Goal: Task Accomplishment & Management: Manage account settings

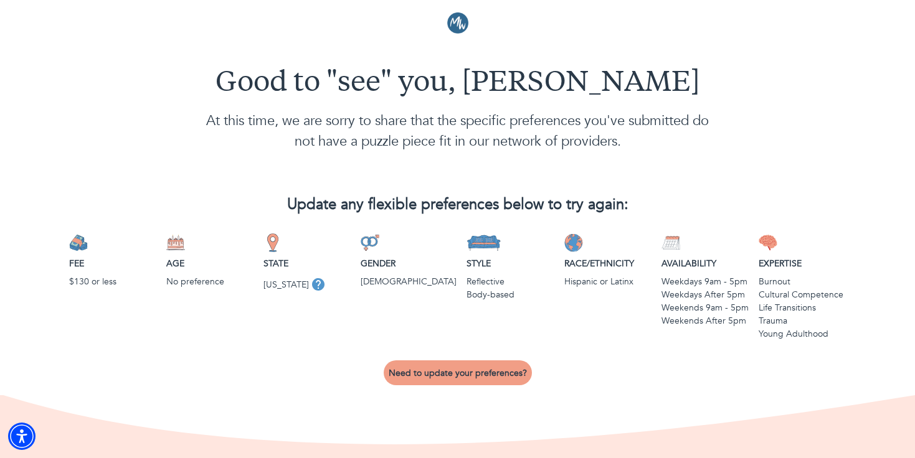
click at [437, 373] on span "Need to update your preferences?" at bounding box center [458, 373] width 138 height 12
select select "2"
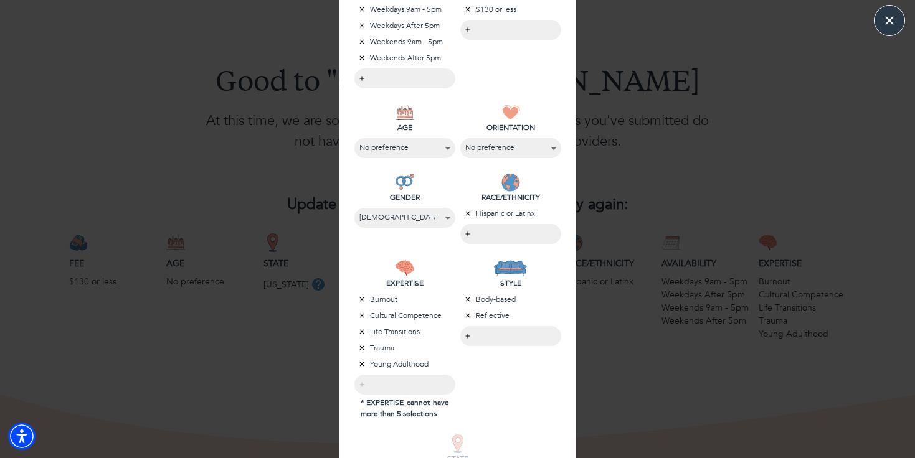
scroll to position [254, 0]
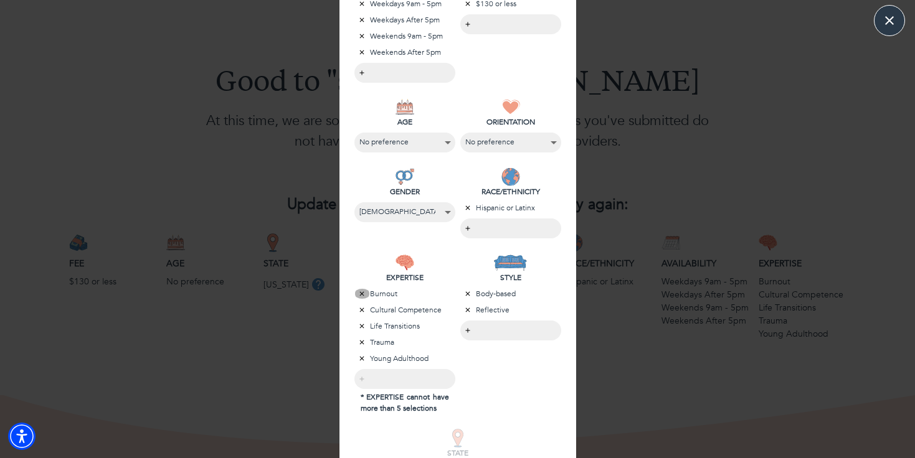
click at [359, 293] on icon "button" at bounding box center [361, 293] width 7 height 7
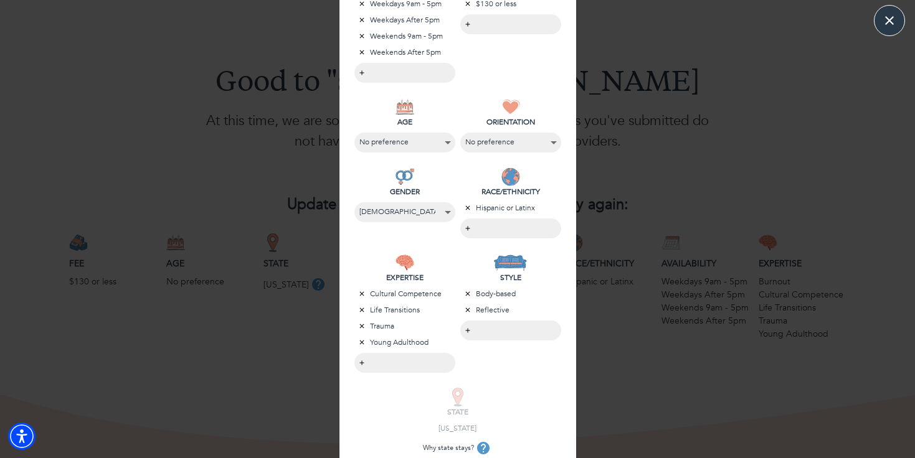
scroll to position [296, 0]
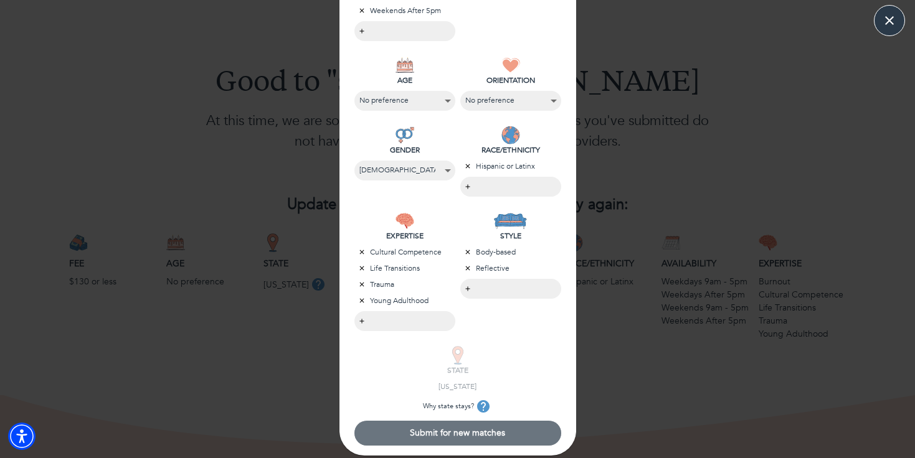
click at [404, 433] on span "Submit for new matches" at bounding box center [457, 433] width 197 height 12
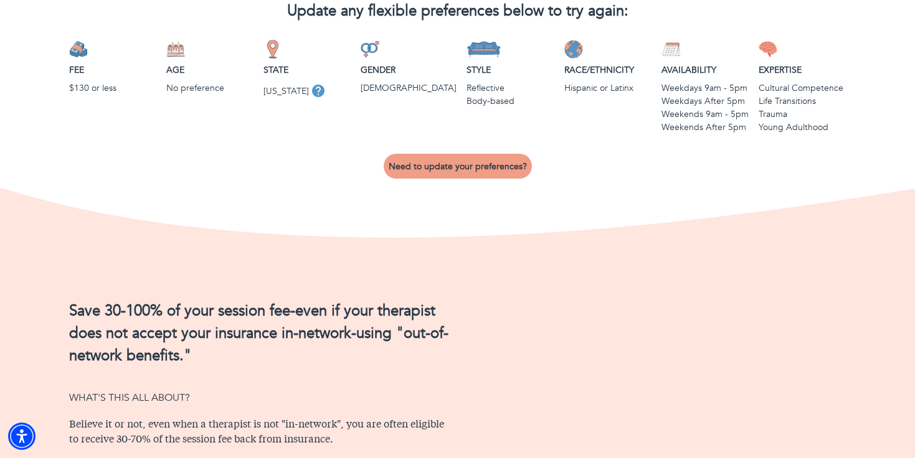
scroll to position [189, 0]
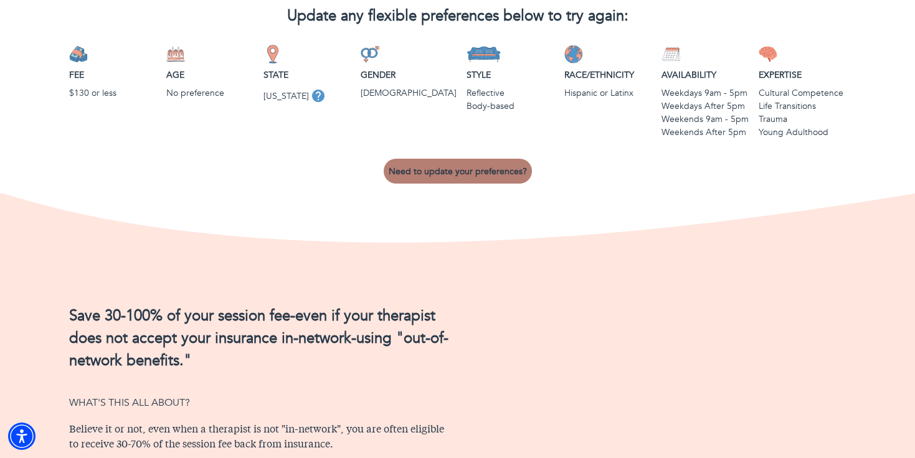
click at [459, 166] on span "Need to update your preferences?" at bounding box center [458, 172] width 138 height 12
select select "2"
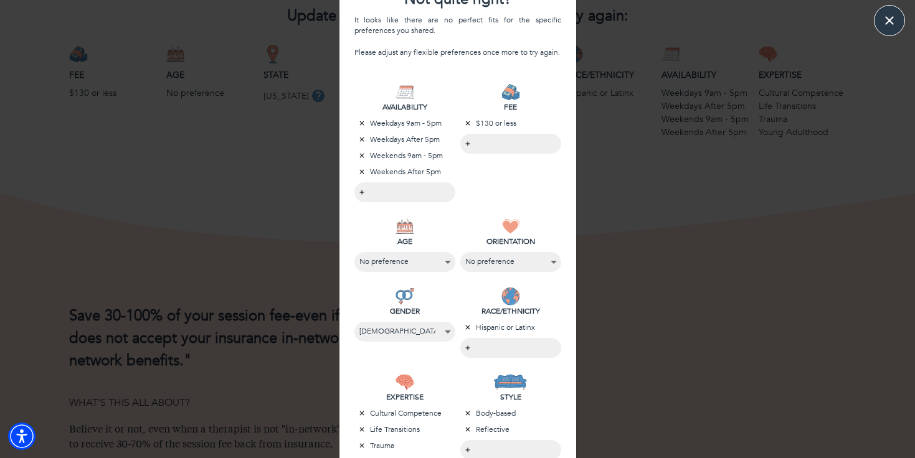
scroll to position [171, 0]
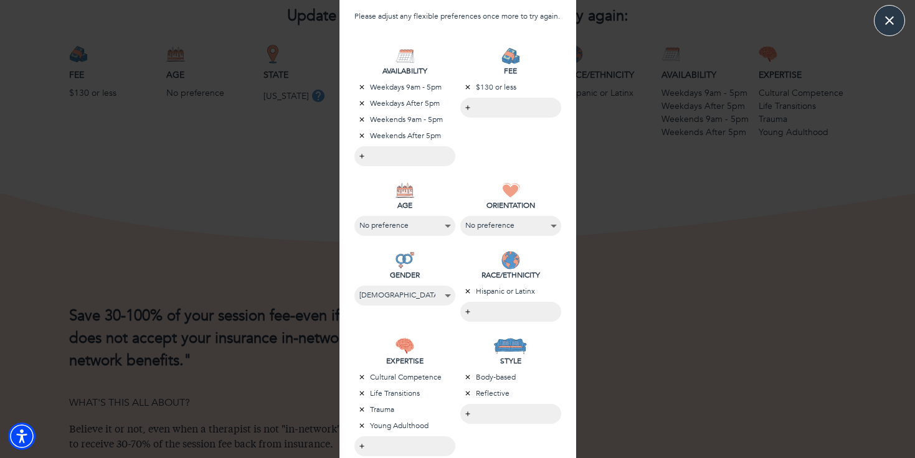
click at [509, 270] on body "Good to "see" you, [PERSON_NAME] At this time, we are sorry to share that the s…" at bounding box center [457, 40] width 915 height 458
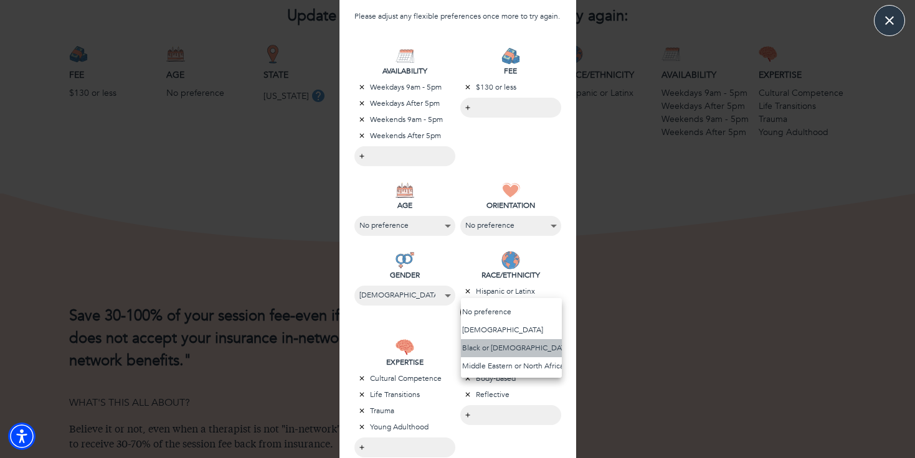
click at [505, 348] on li "Black or [DEMOGRAPHIC_DATA]" at bounding box center [511, 348] width 101 height 18
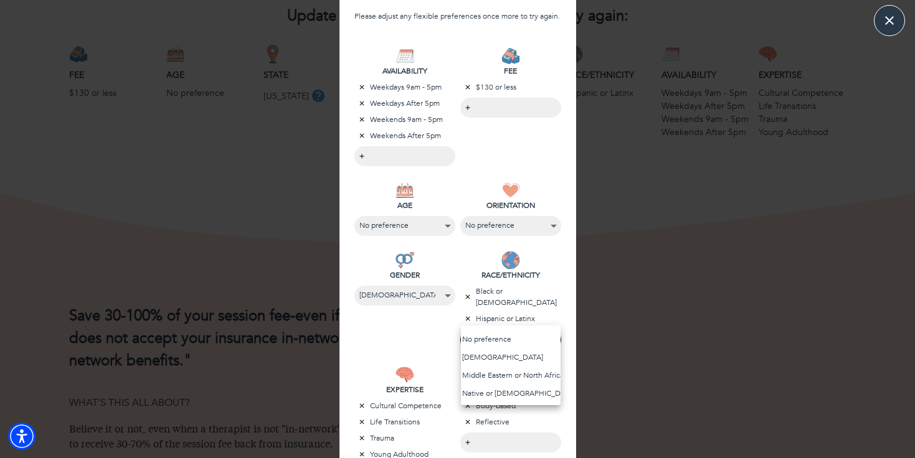
scroll to position [57, 0]
click at [543, 307] on div at bounding box center [457, 229] width 915 height 458
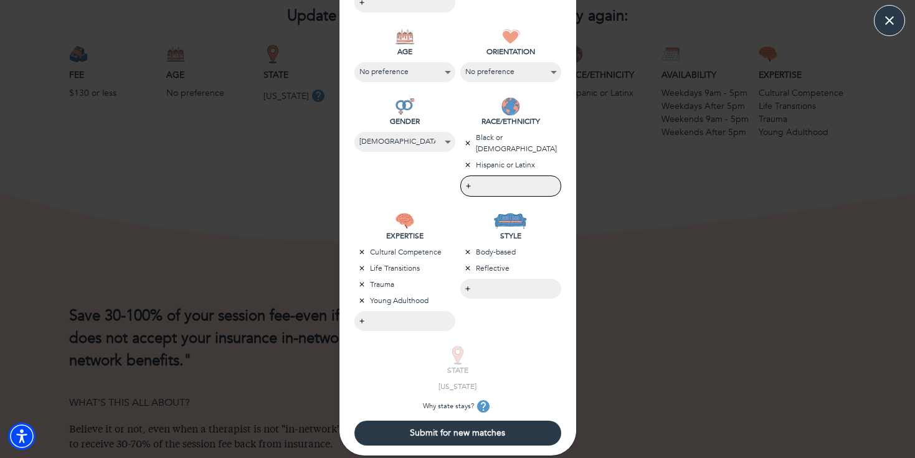
click at [460, 439] on button "Submit for new matches" at bounding box center [457, 433] width 207 height 25
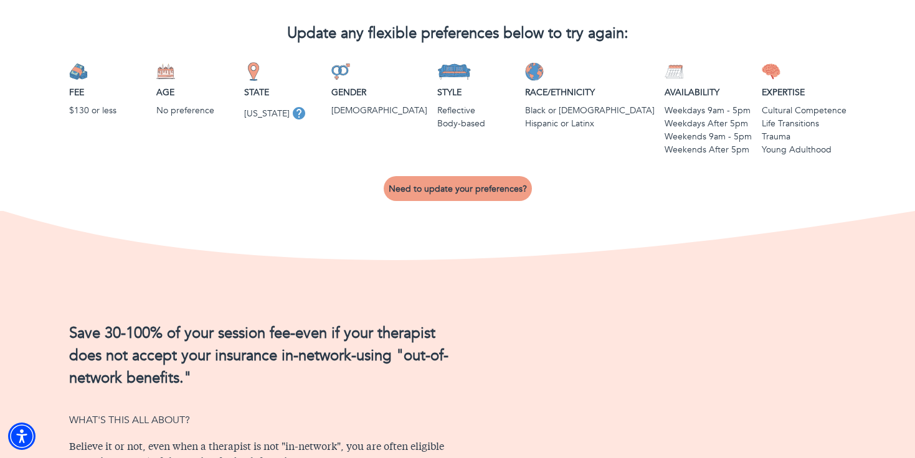
scroll to position [153, 0]
